Goal: Transaction & Acquisition: Purchase product/service

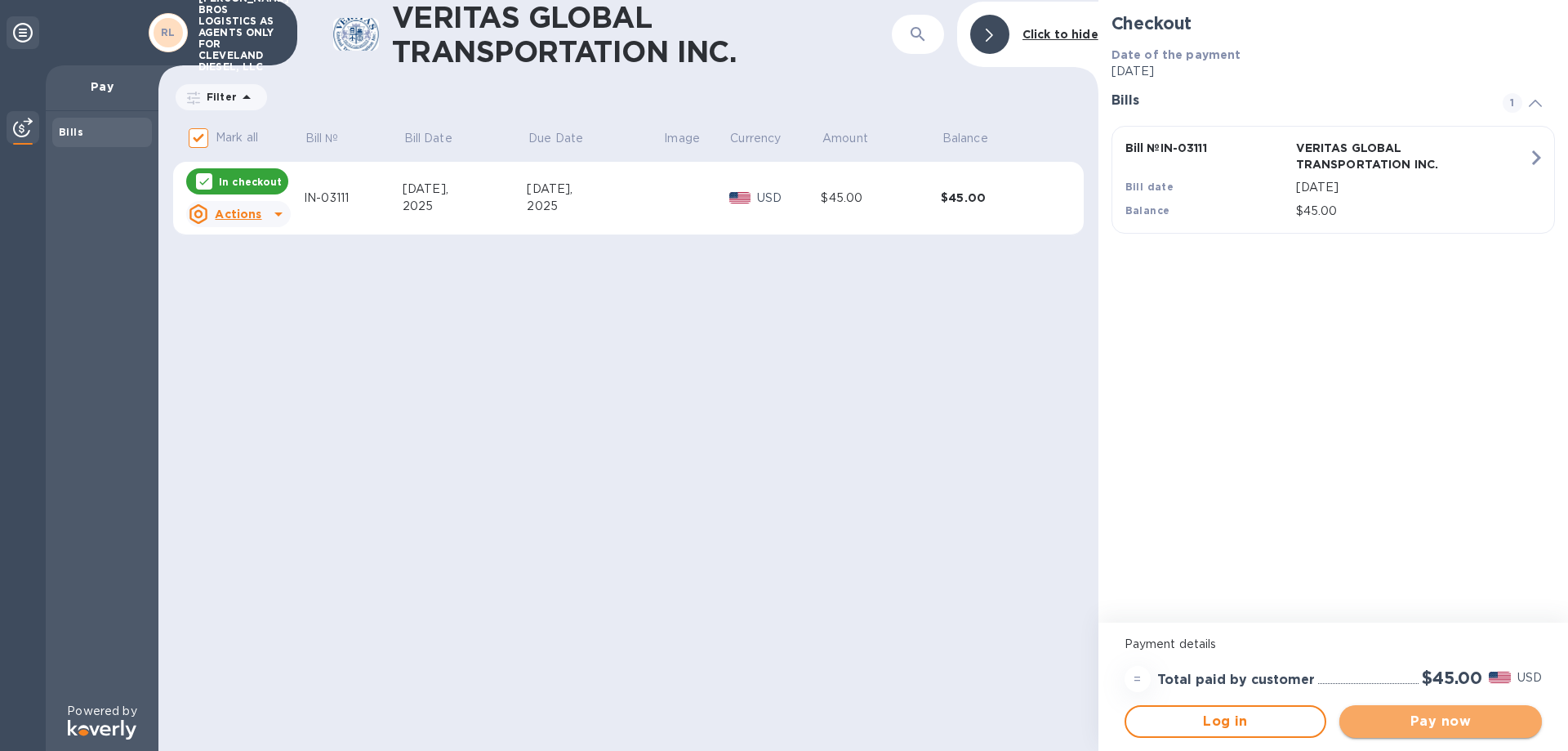
click at [1504, 716] on span "Pay now" at bounding box center [1440, 721] width 176 height 20
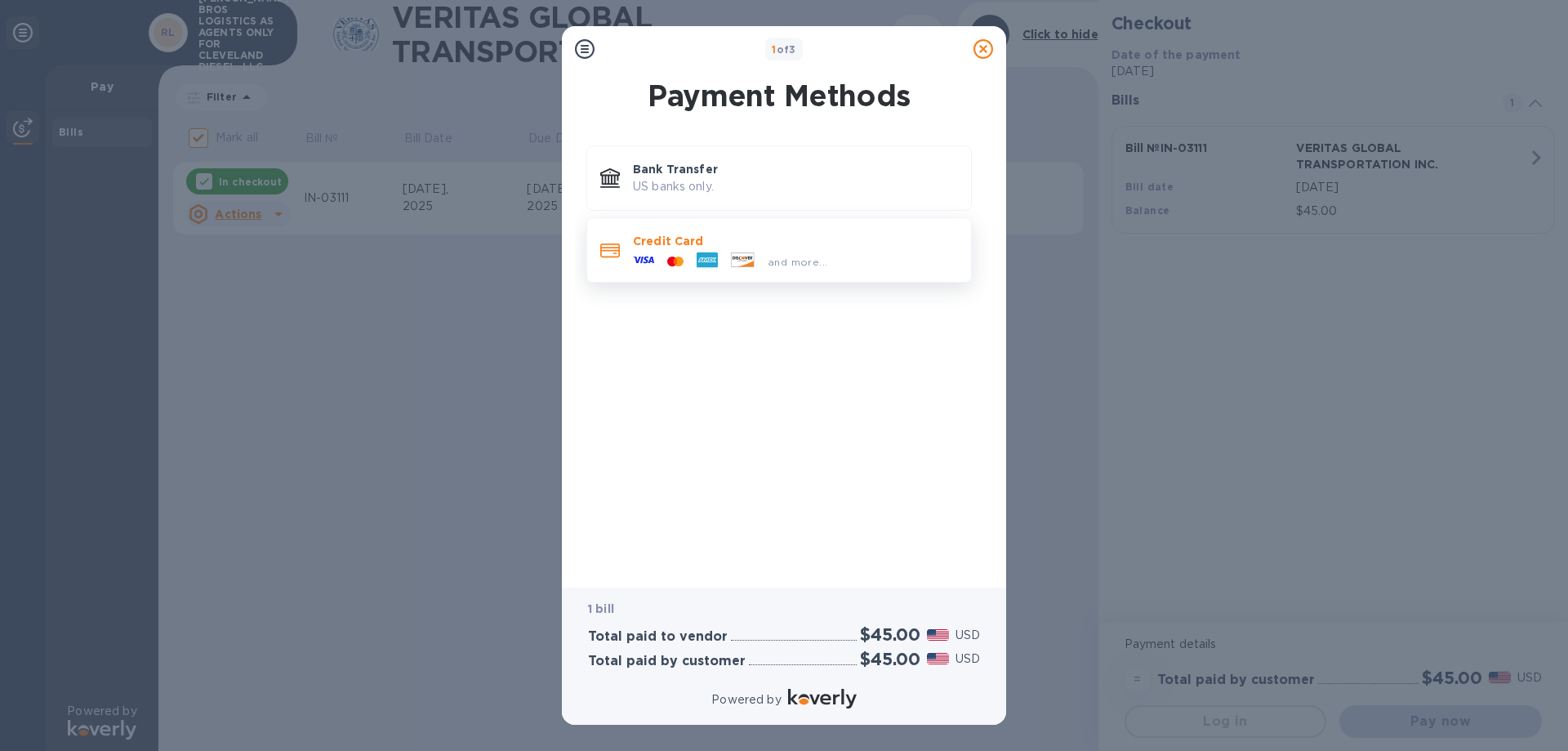
click at [643, 256] on icon at bounding box center [643, 260] width 22 height 22
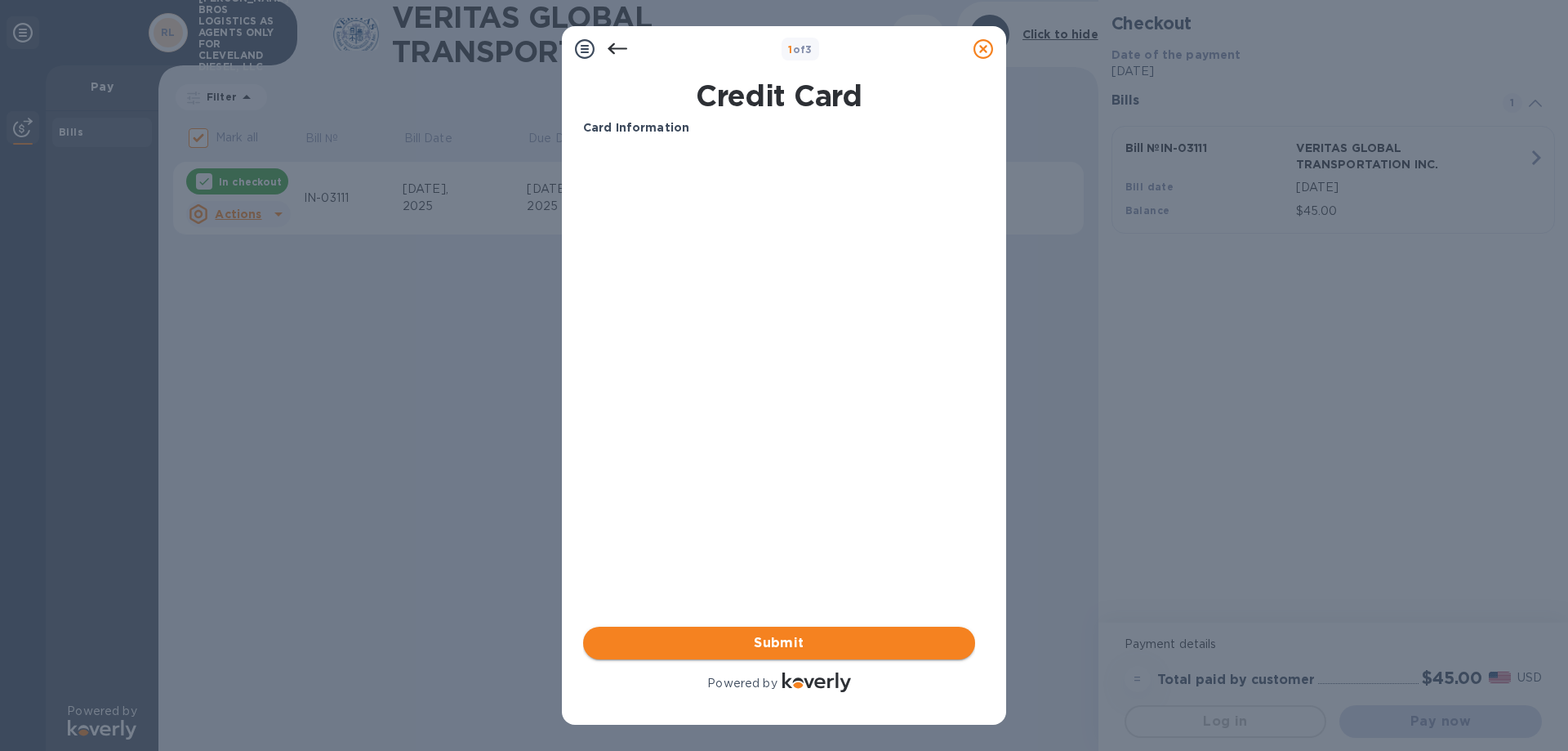
click at [736, 640] on span "Submit" at bounding box center [778, 643] width 366 height 20
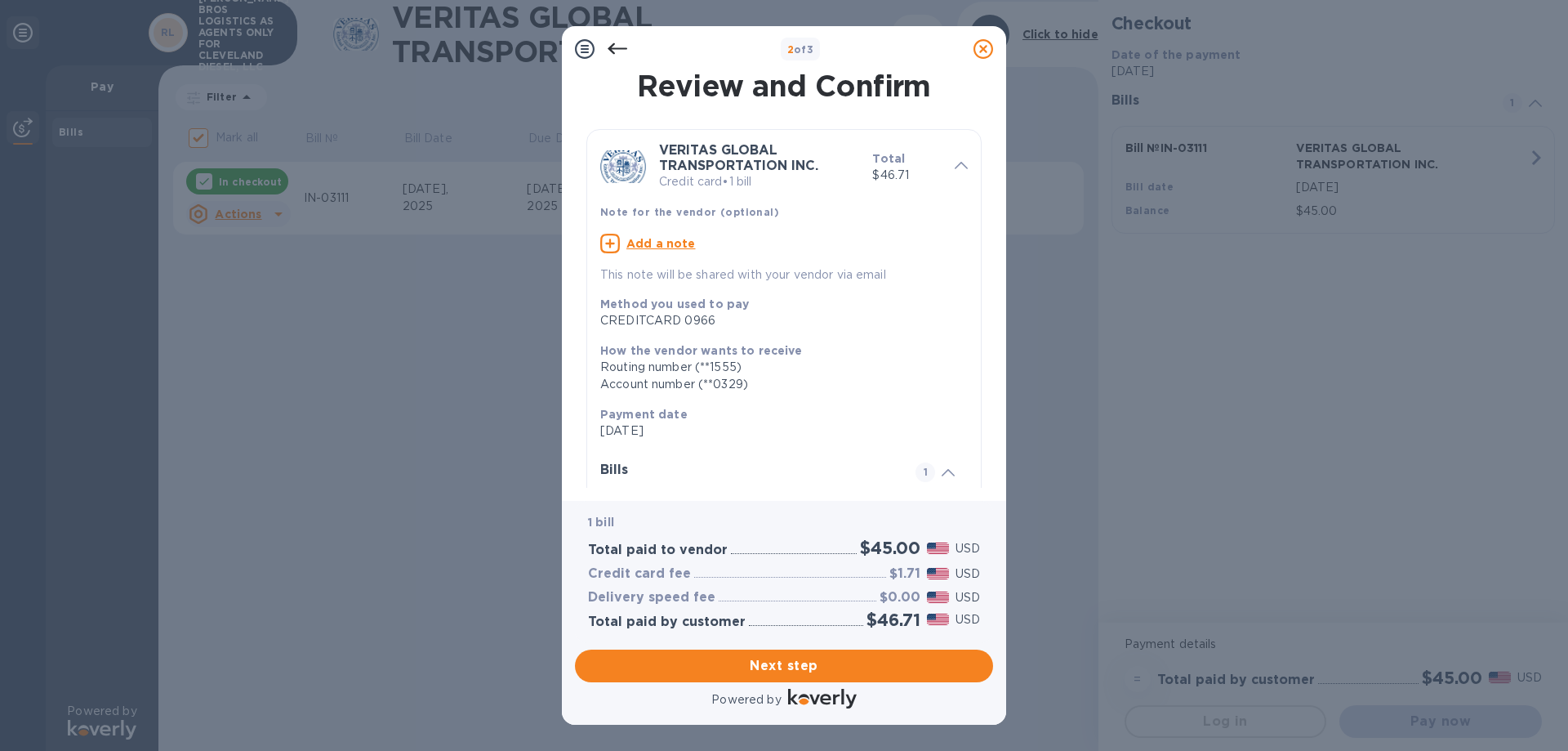
click at [663, 240] on u "Add a note" at bounding box center [661, 243] width 69 height 13
click at [628, 244] on textarea at bounding box center [771, 246] width 342 height 14
click at [733, 246] on textarea "INVOICE : IN-03111 REF:OI-" at bounding box center [771, 246] width 342 height 14
drag, startPoint x: 734, startPoint y: 241, endPoint x: 731, endPoint y: 260, distance: 19.2
click at [734, 245] on textarea "INVOICE : IN-03111 REF:OI-" at bounding box center [771, 246] width 342 height 14
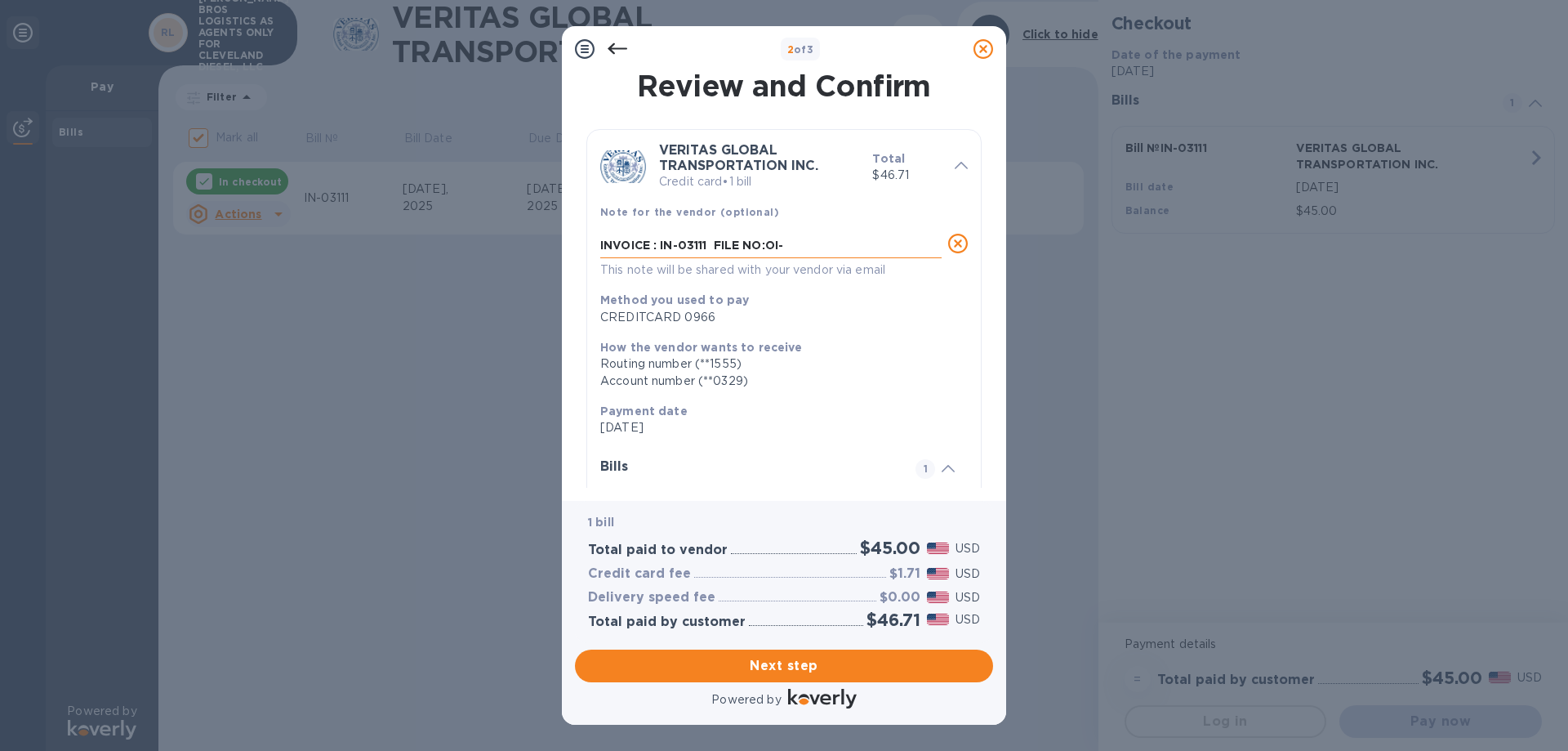
click at [766, 247] on textarea "INVOICE : IN-03111 FILE NO:OI-" at bounding box center [771, 246] width 342 height 14
click at [769, 249] on textarea "INVOICE : IN-03111 FILE NO:OI-" at bounding box center [771, 246] width 342 height 14
click at [793, 245] on textarea "INVOICE : IN-03111 FILE NO: OI-" at bounding box center [771, 246] width 342 height 14
type textarea "INVOICE : IN-03111 FILE NO: OI-25080055"
click at [771, 674] on span "Next step" at bounding box center [784, 665] width 392 height 20
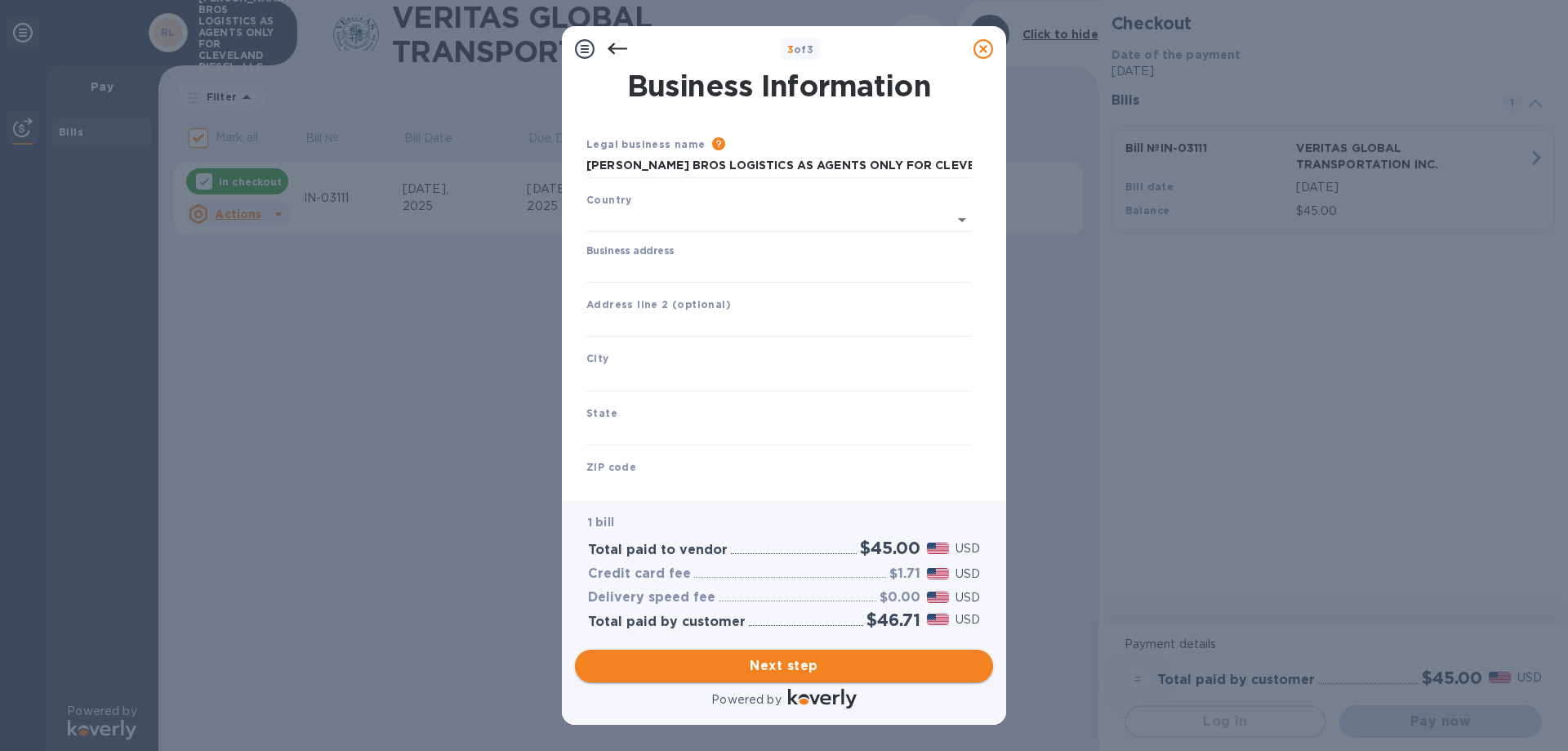
type input "United States"
click at [682, 266] on input "Business address" at bounding box center [779, 267] width 386 height 24
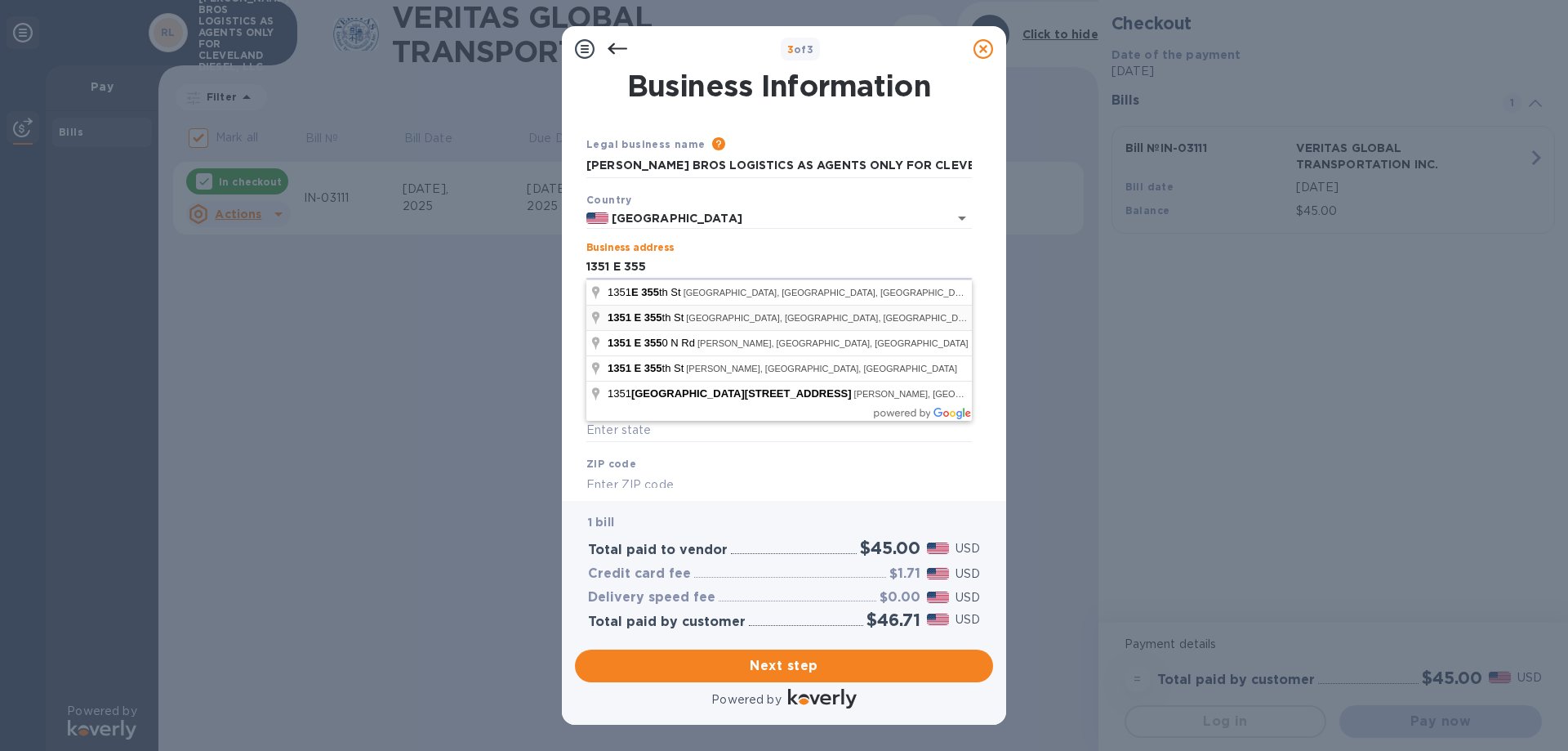
type input "1351 East 355th Street"
type input "Eastlake"
type input "OH"
type input "44095"
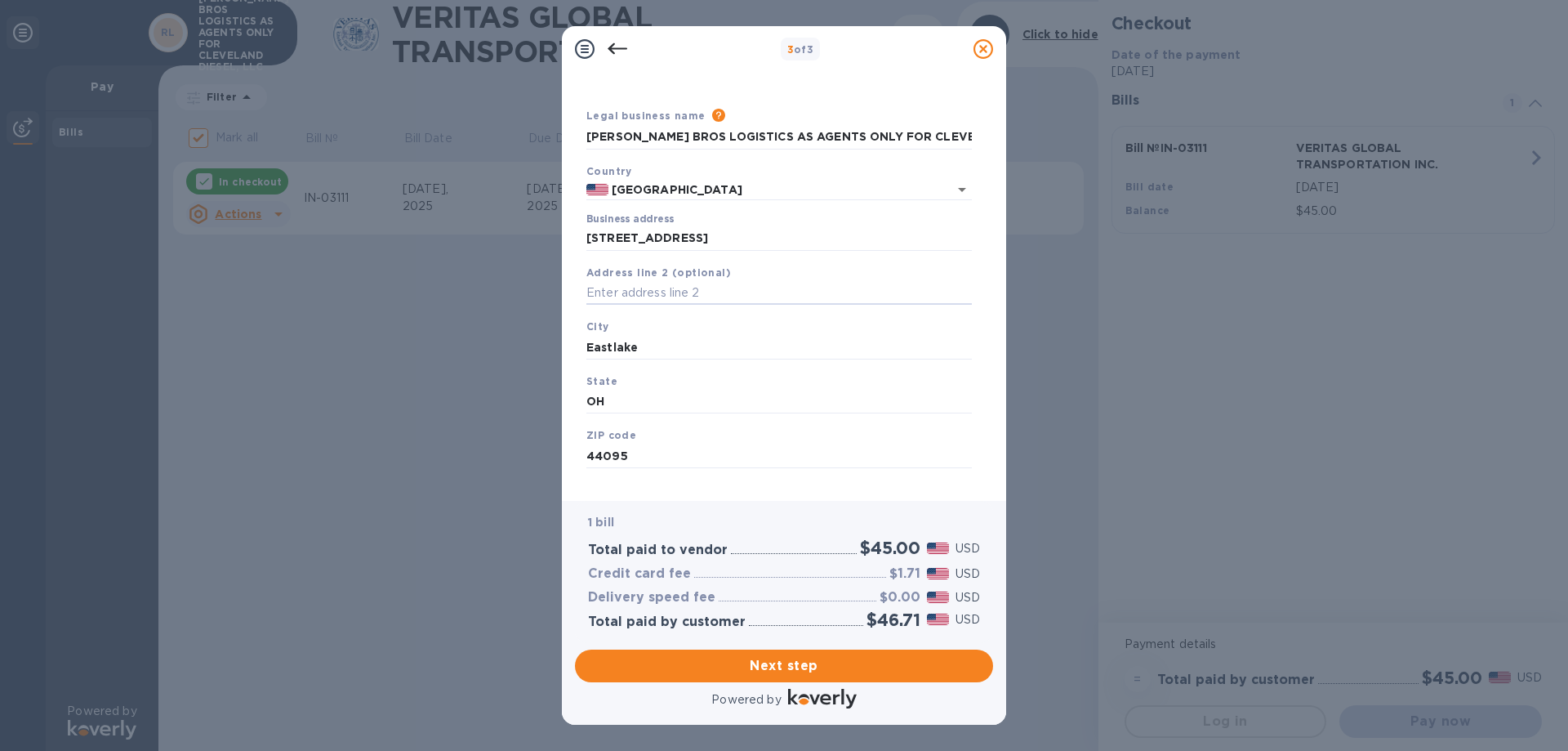
scroll to position [48, 0]
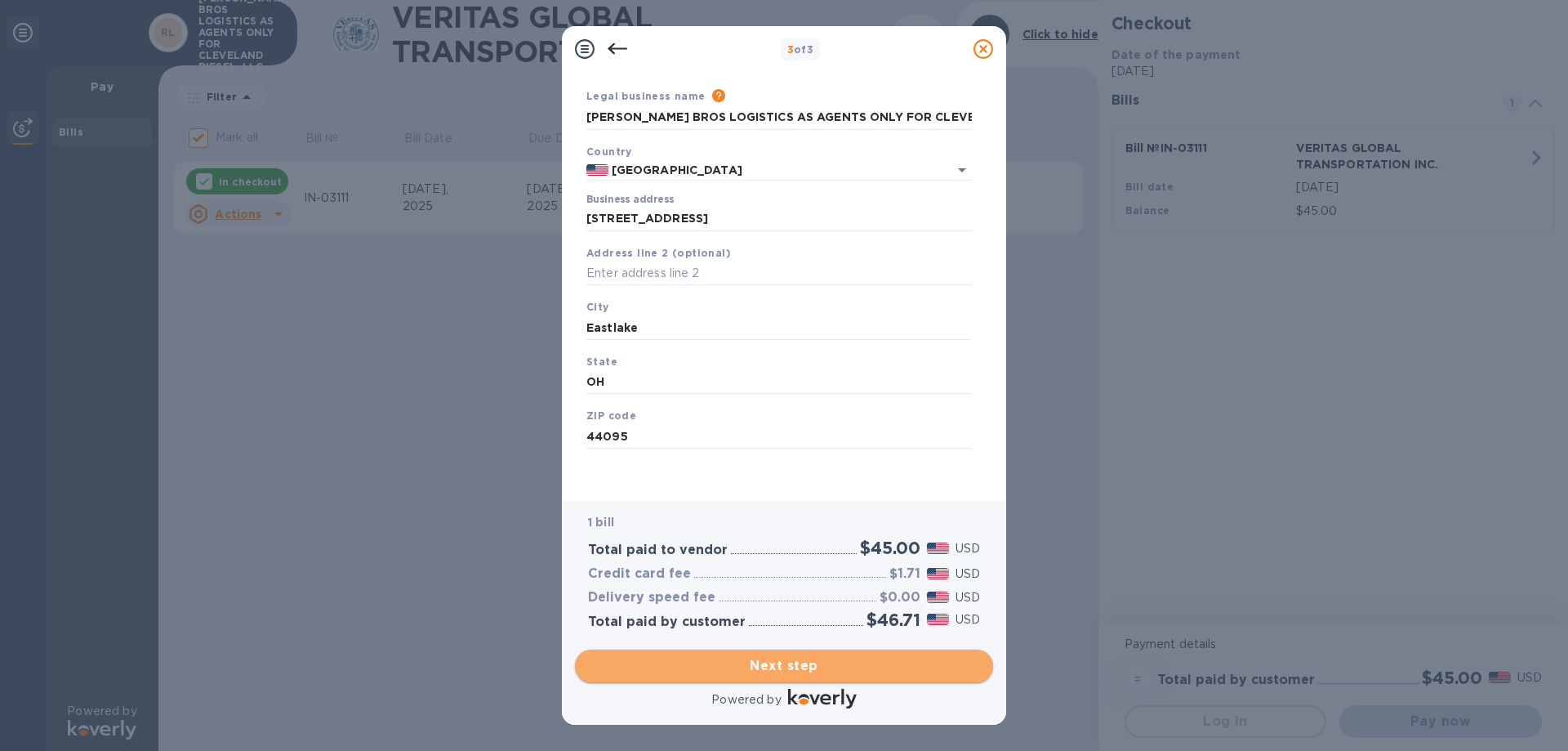
click at [781, 668] on span "Next step" at bounding box center [784, 665] width 392 height 20
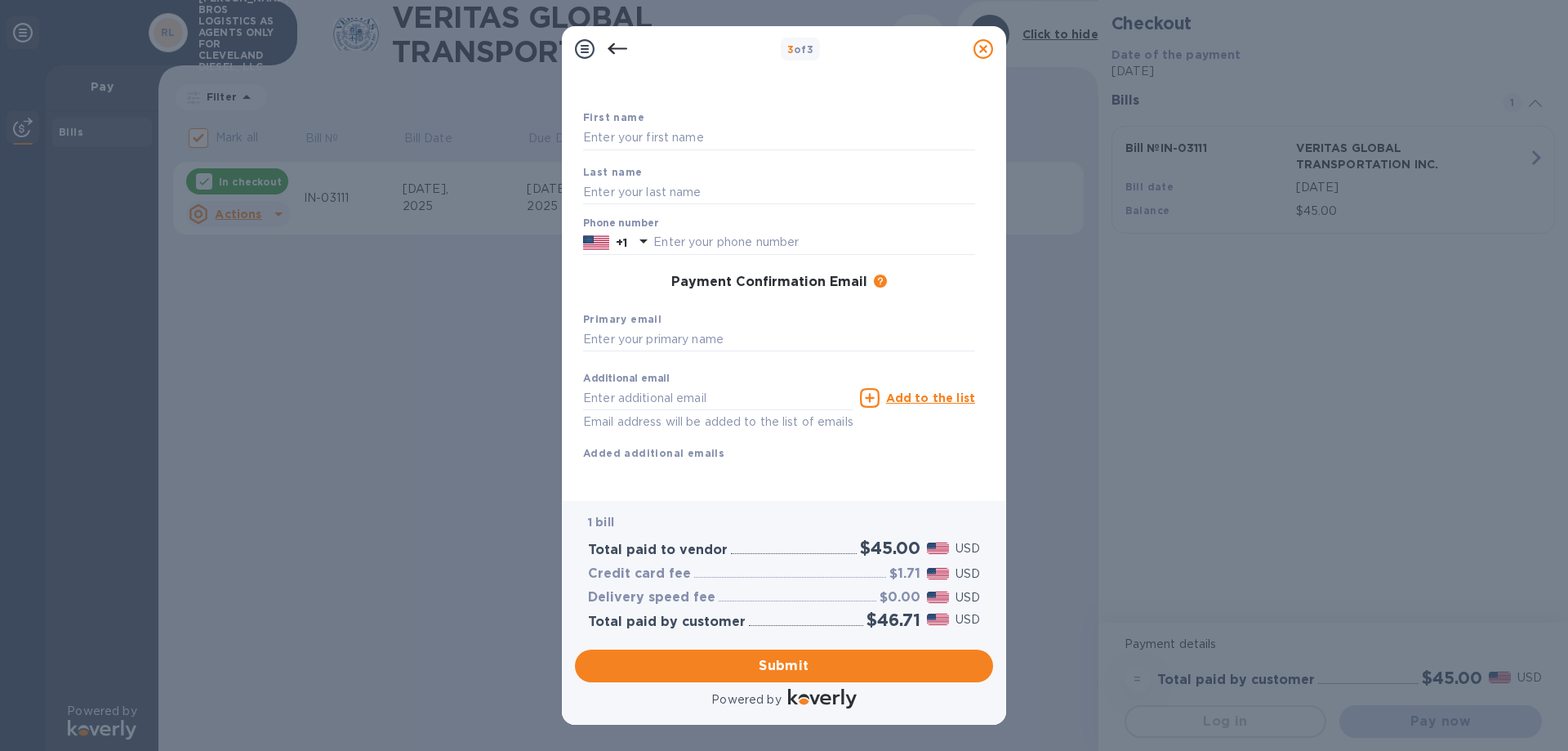
scroll to position [87, 0]
click at [632, 386] on input "text" at bounding box center [718, 398] width 271 height 24
type input "ali@clevelanddiesel.co"
type input "Ali"
type input "Karamlou"
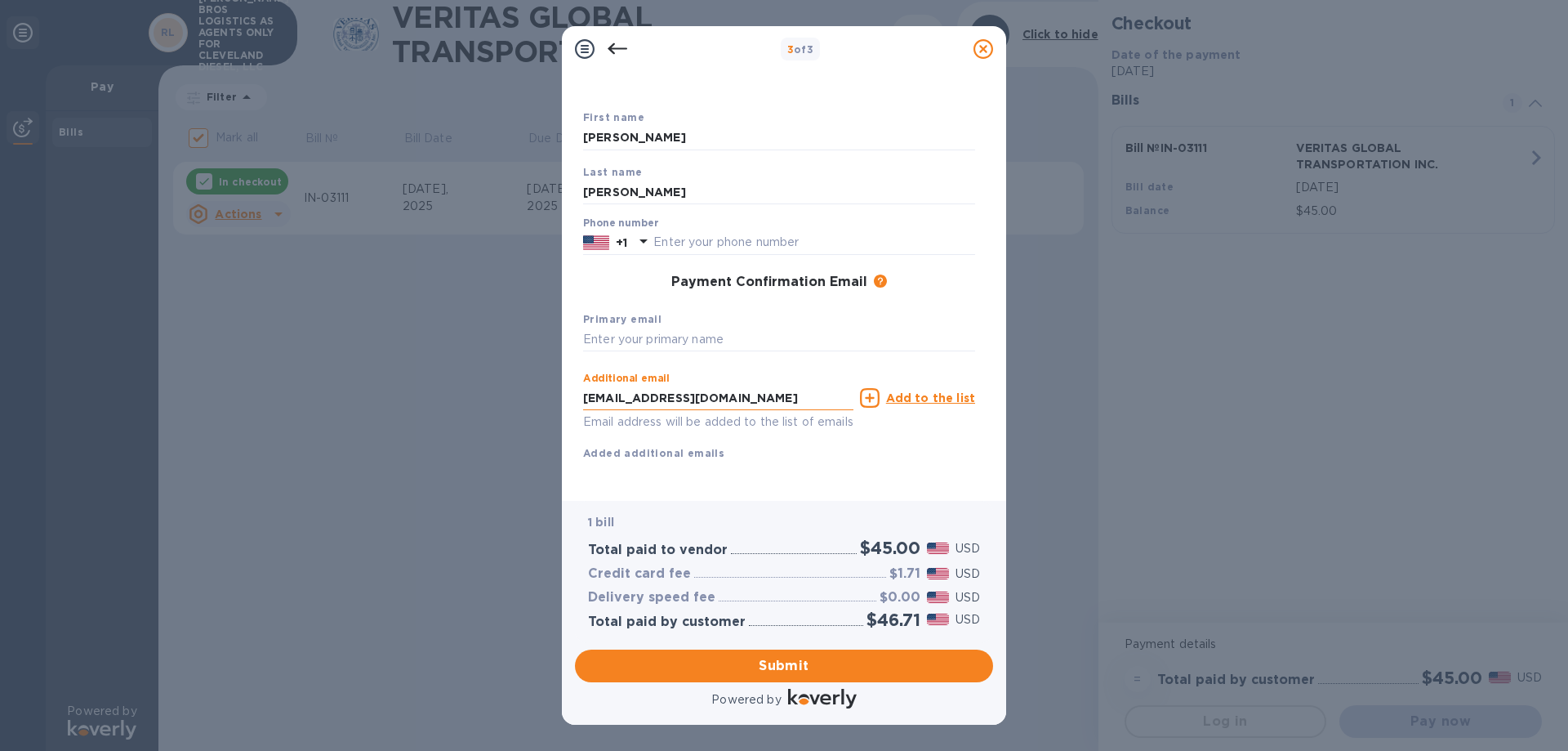
type input "4407995267"
click at [732, 660] on span "Submit" at bounding box center [784, 665] width 392 height 20
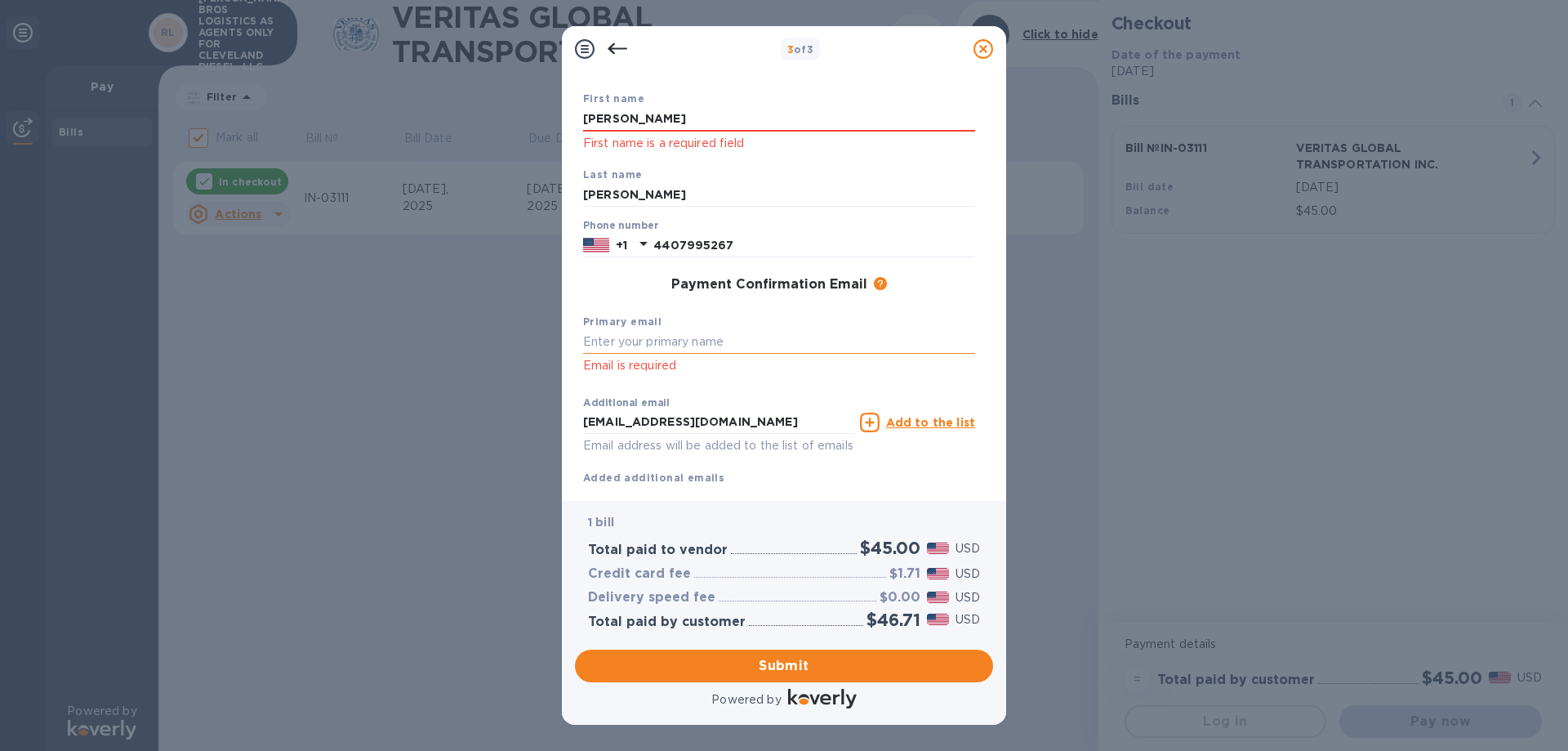
click at [659, 343] on input "text" at bounding box center [778, 342] width 392 height 24
type input "A"
type input "ali@clevelanddiesel.co"
click at [739, 419] on input "ali@clevelanddiesel.co" at bounding box center [718, 422] width 271 height 24
type input "KKARAMLOO@YAHOO.COM"
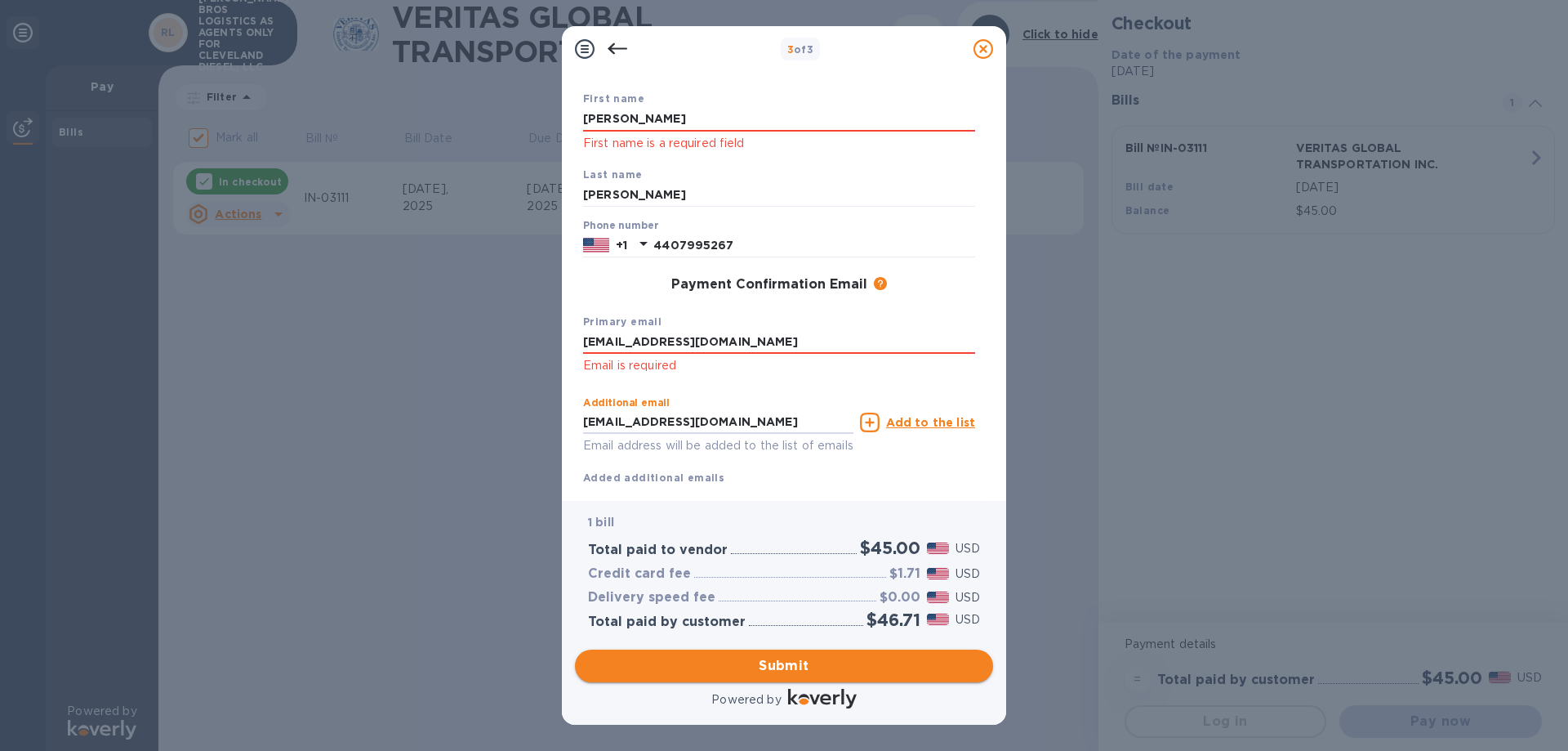
click at [779, 656] on span "Submit" at bounding box center [784, 665] width 392 height 20
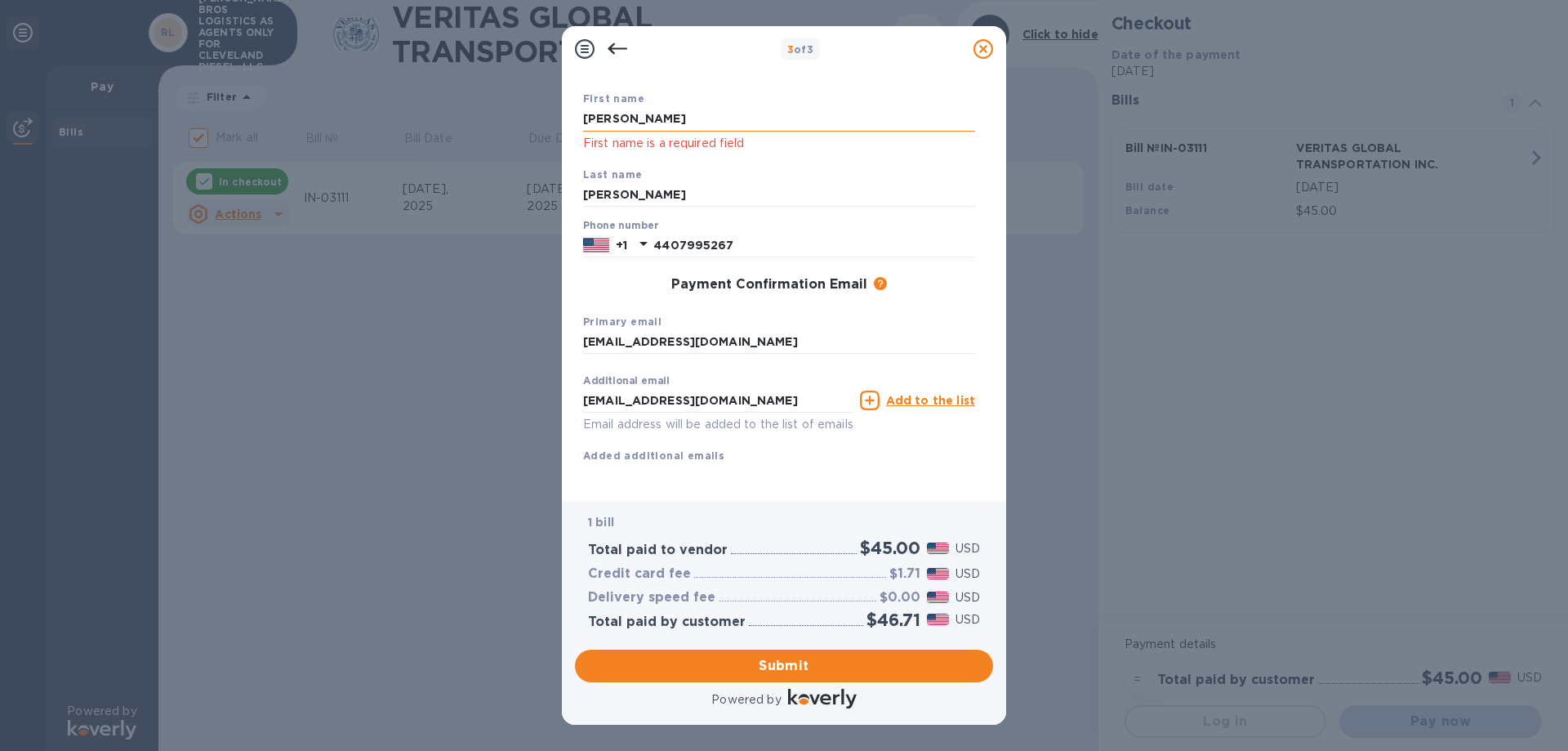
click at [632, 123] on input "Ali" at bounding box center [778, 119] width 392 height 24
type input "A"
type input "Ali"
click at [509, 193] on div "3 of 3 Payment Contact Information First name Ali First name is a required fiel…" at bounding box center [784, 376] width 1568 height 751
click at [771, 680] on button "Submit" at bounding box center [784, 666] width 418 height 33
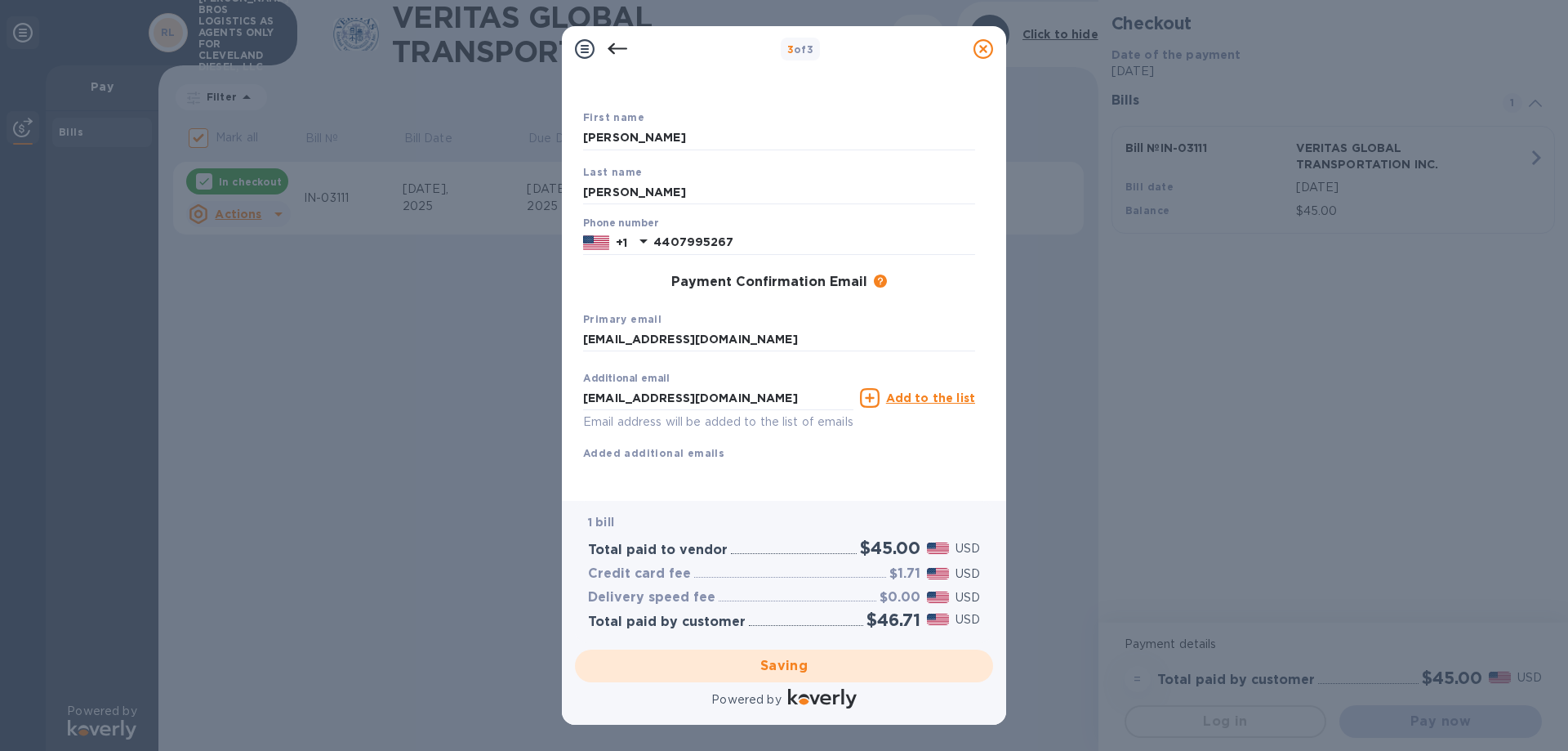
checkbox input "false"
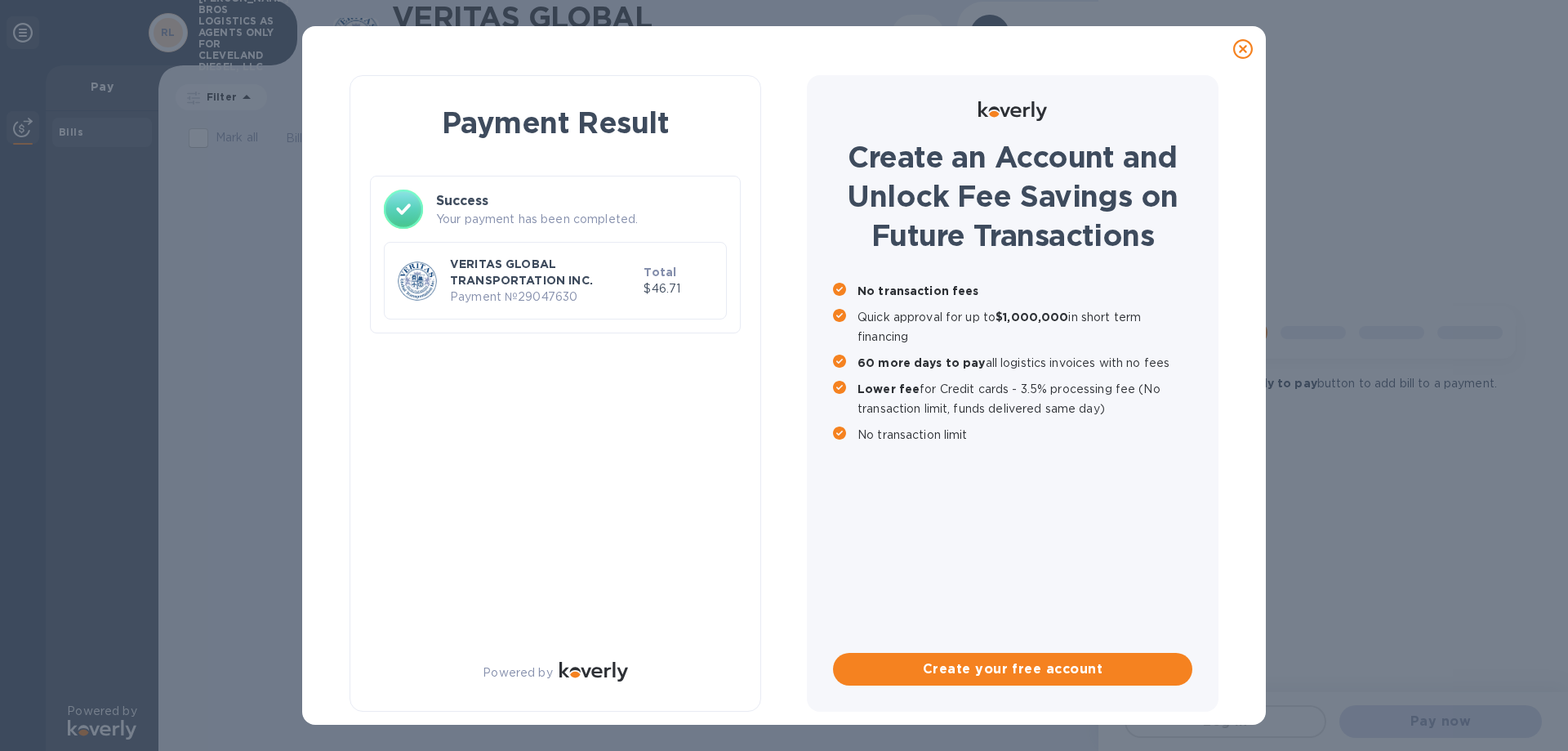
scroll to position [0, 0]
click at [1252, 53] on div at bounding box center [1243, 49] width 33 height 33
